Goal: Task Accomplishment & Management: Use online tool/utility

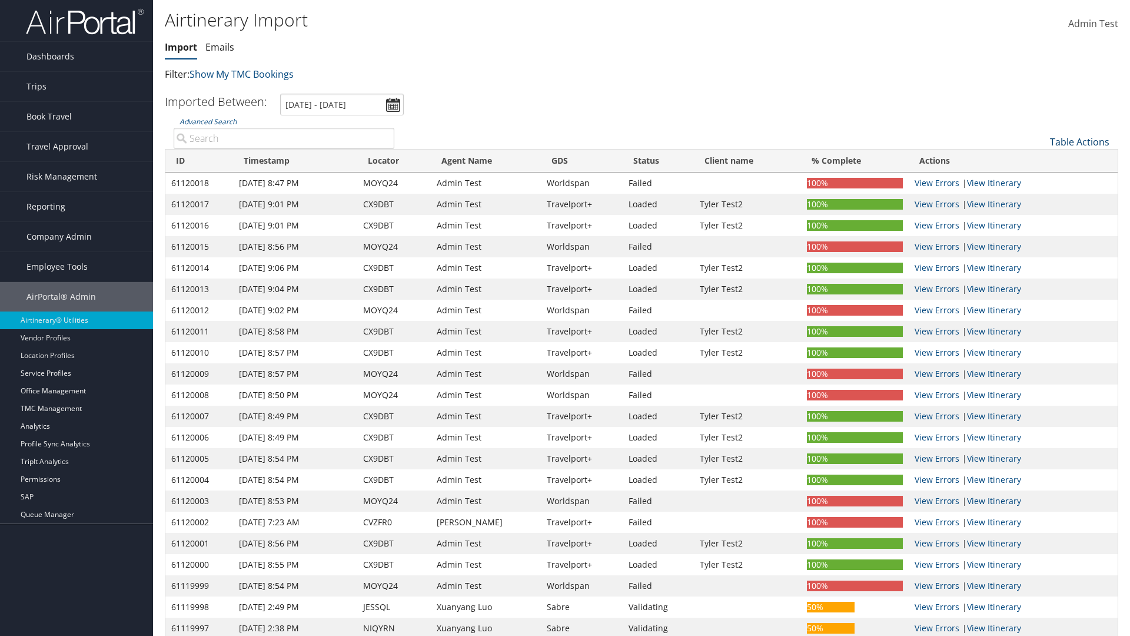
click at [1079, 142] on link "Table Actions" at bounding box center [1079, 141] width 59 height 13
click at [1040, 160] on link "Refresh" at bounding box center [1040, 160] width 155 height 20
click at [208, 117] on link "Advanced Search" at bounding box center [207, 122] width 57 height 10
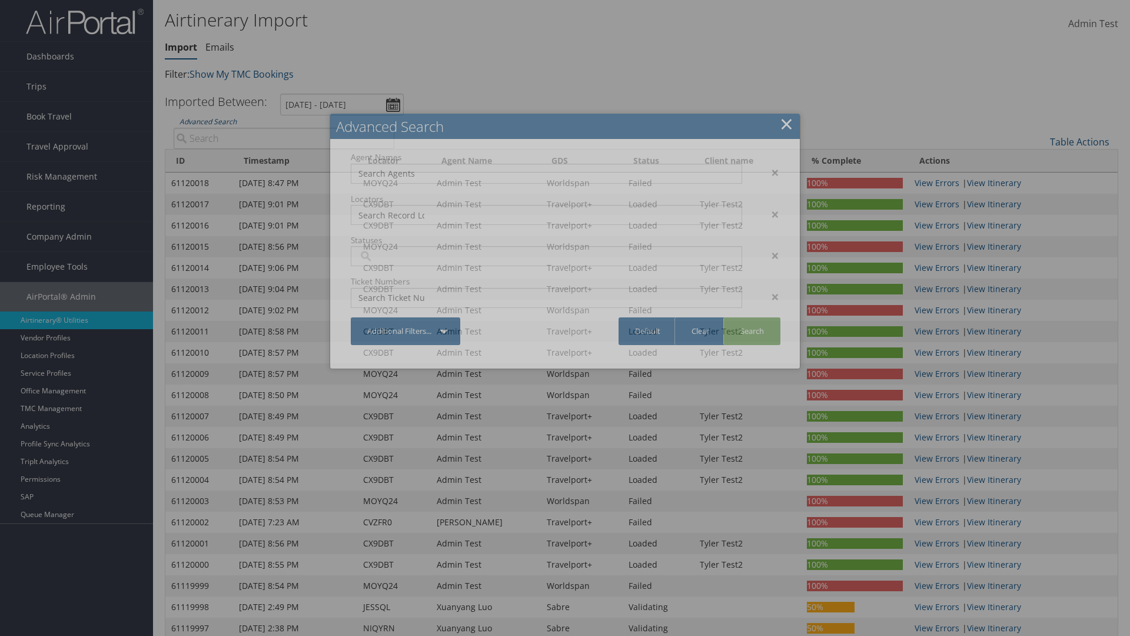
scroll to position [117, 0]
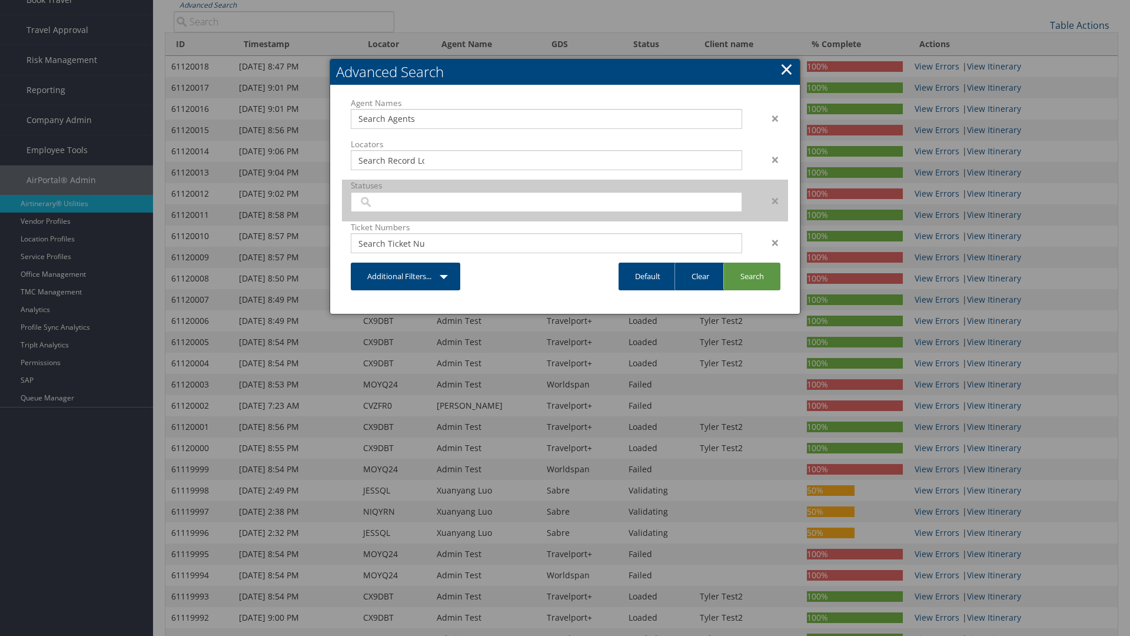
click at [391, 208] on input "search" at bounding box center [391, 202] width 66 height 12
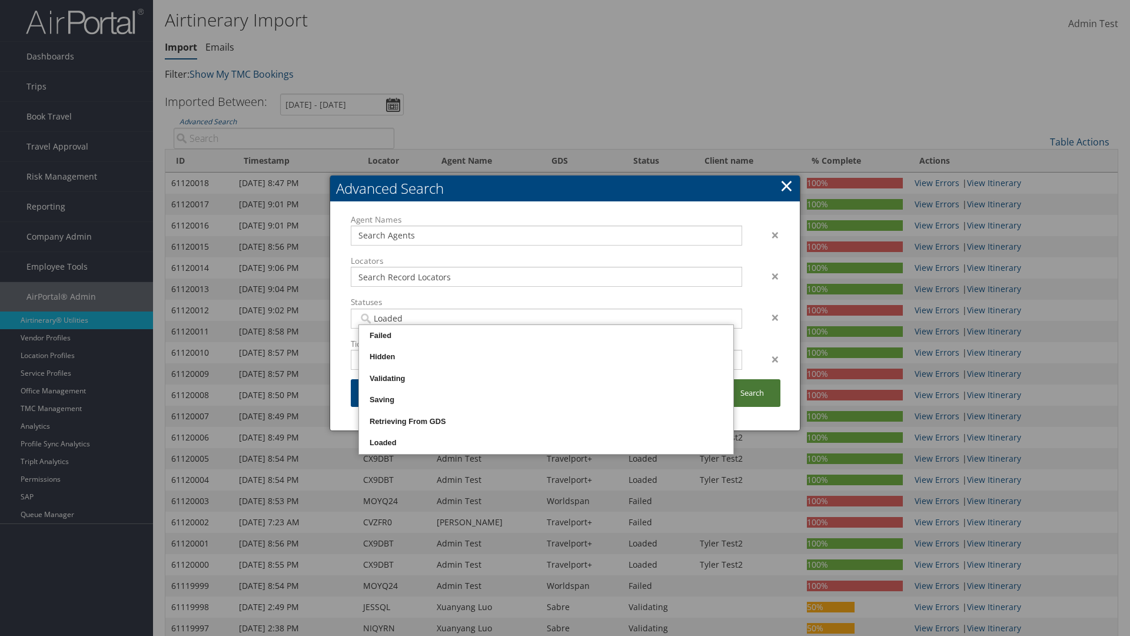
type input "Loaded"
click at [751, 392] on link "Search" at bounding box center [751, 393] width 57 height 28
type input "Loaded"
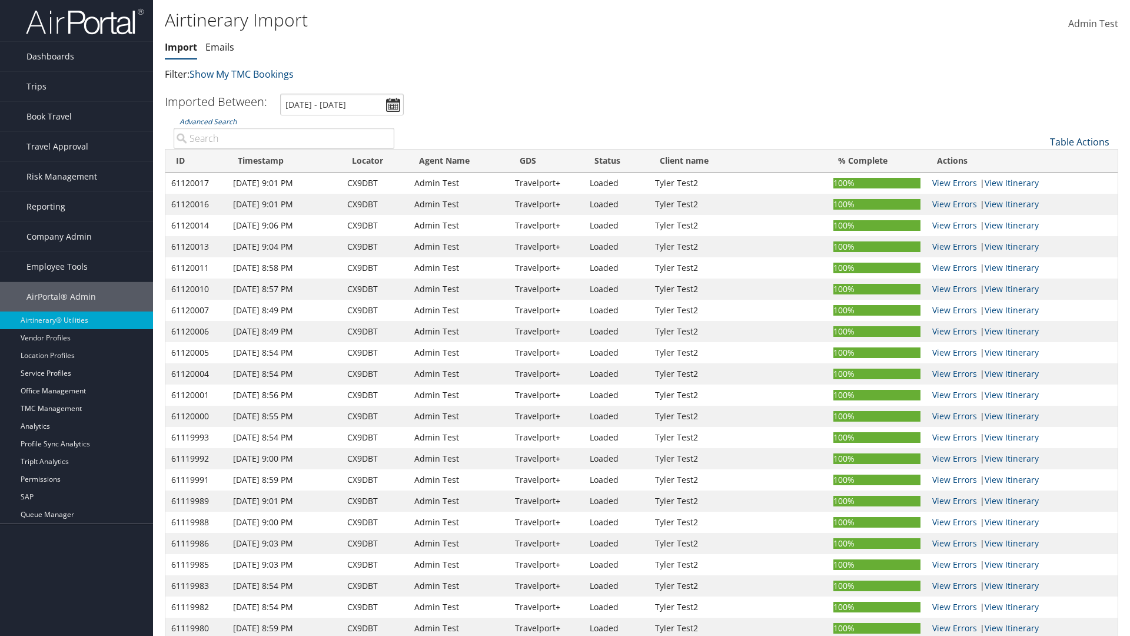
click at [1079, 142] on link "Table Actions" at bounding box center [1079, 141] width 59 height 13
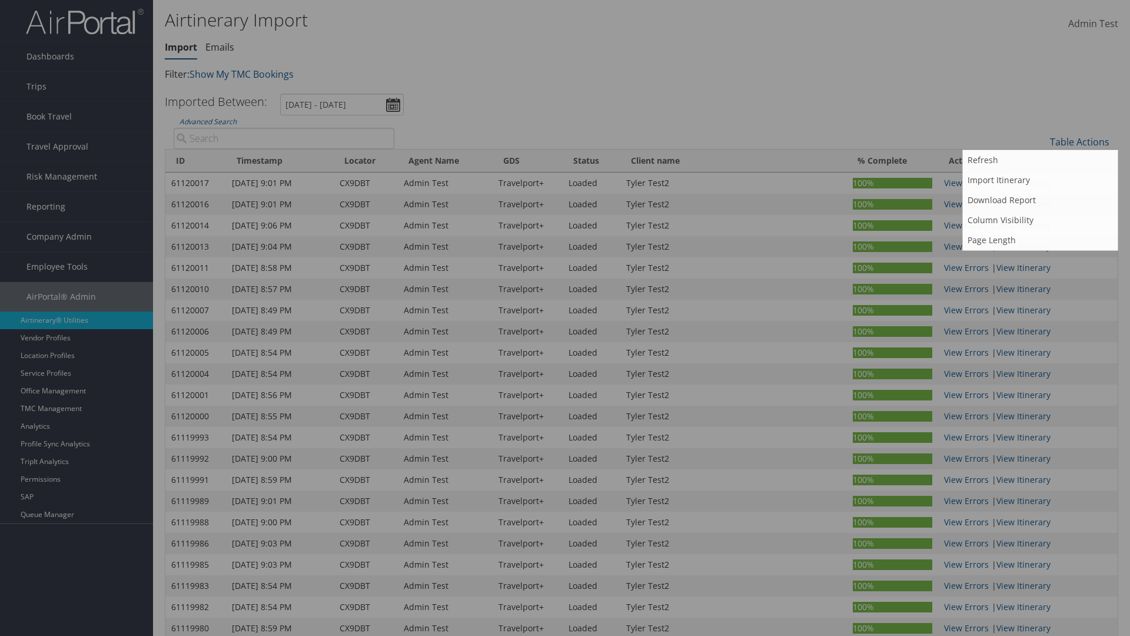
click at [565, 117] on input "Record Locator:" at bounding box center [564, 117] width 379 height 22
type input "CX9DBT"
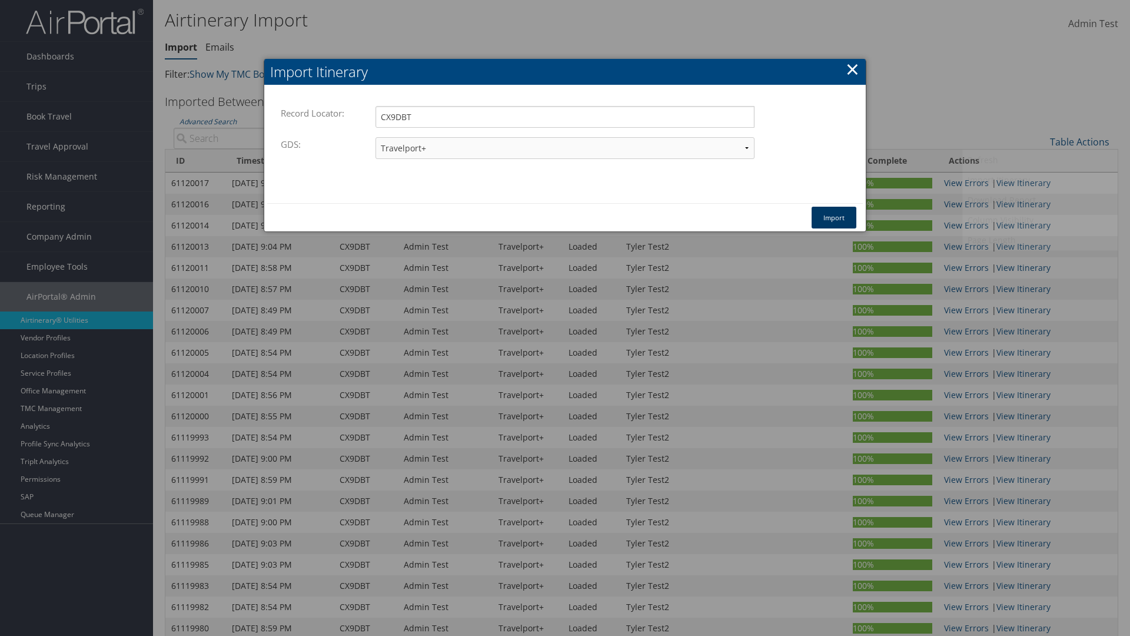
click at [834, 217] on button "Import" at bounding box center [833, 218] width 45 height 22
